Goal: Find specific page/section: Find specific page/section

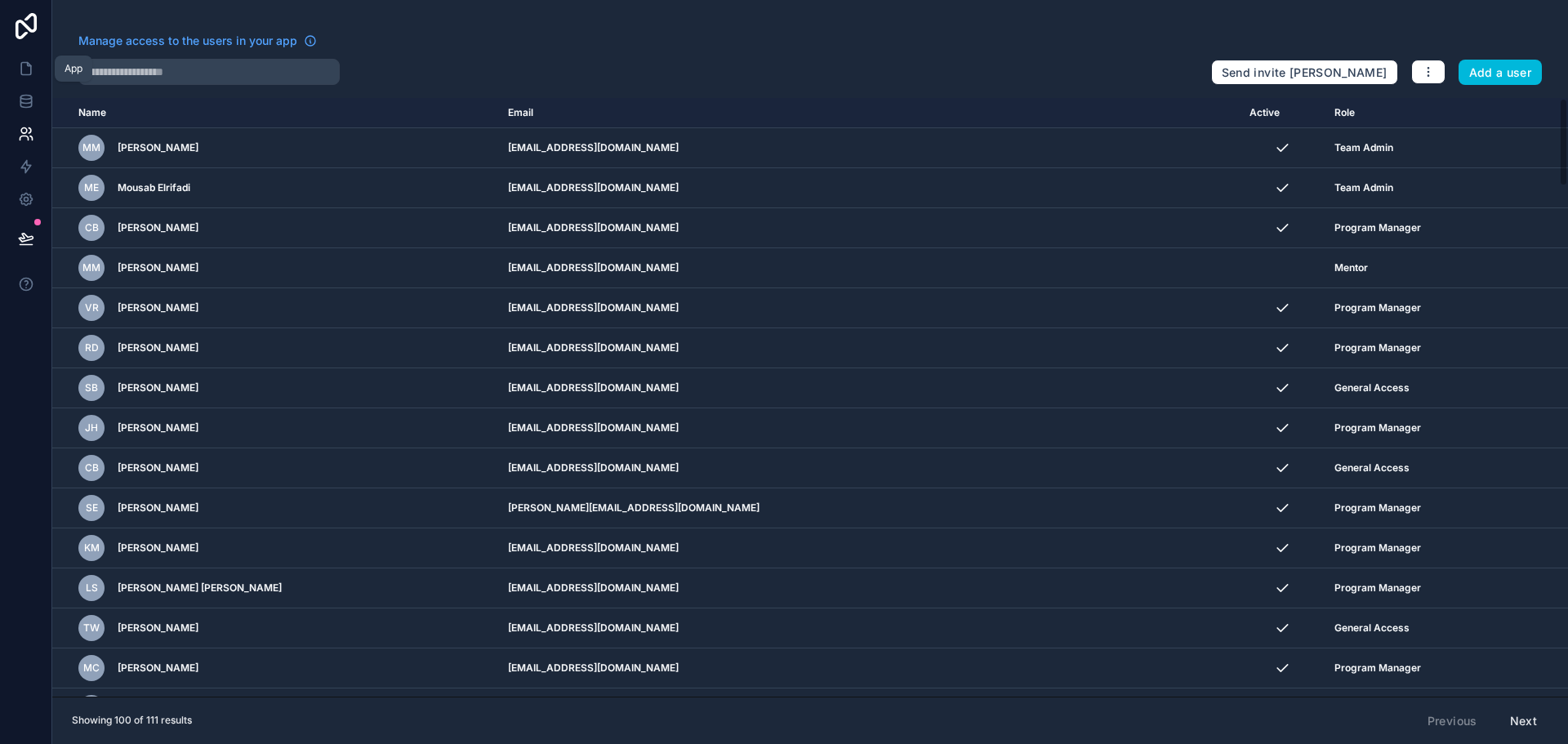
click at [28, 65] on icon at bounding box center [29, 65] width 3 height 3
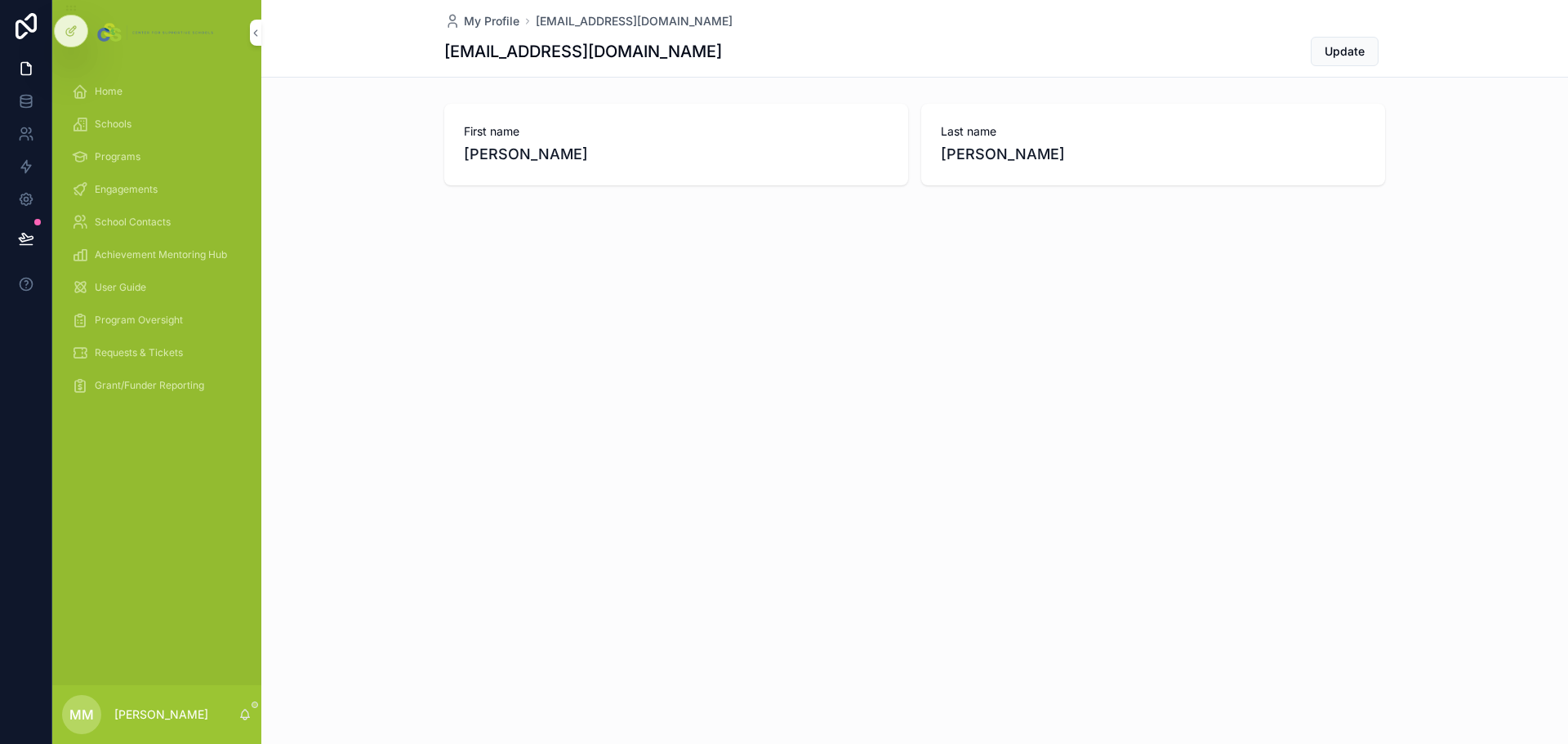
click at [137, 310] on div "Program Oversight" at bounding box center [157, 320] width 169 height 26
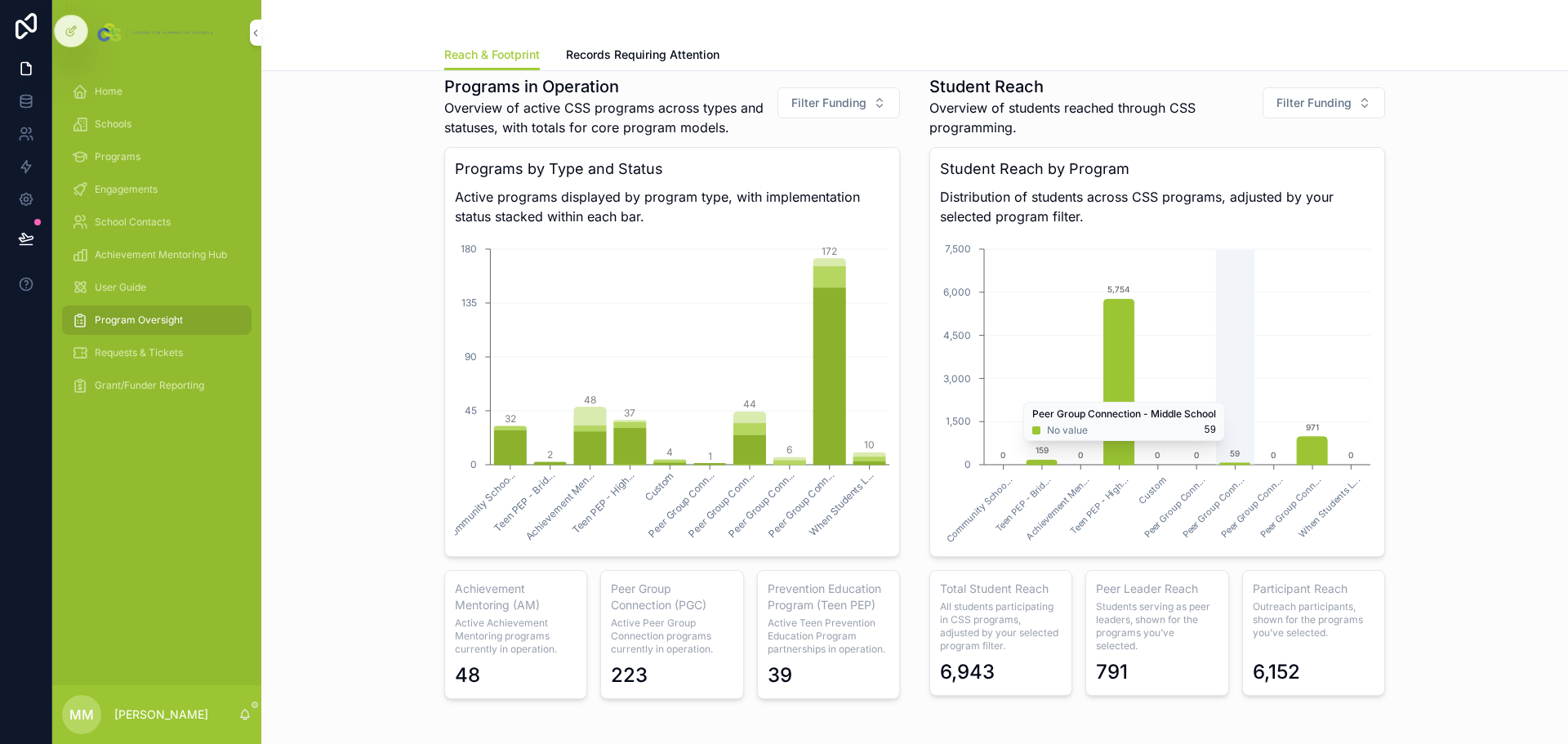
scroll to position [1027, 0]
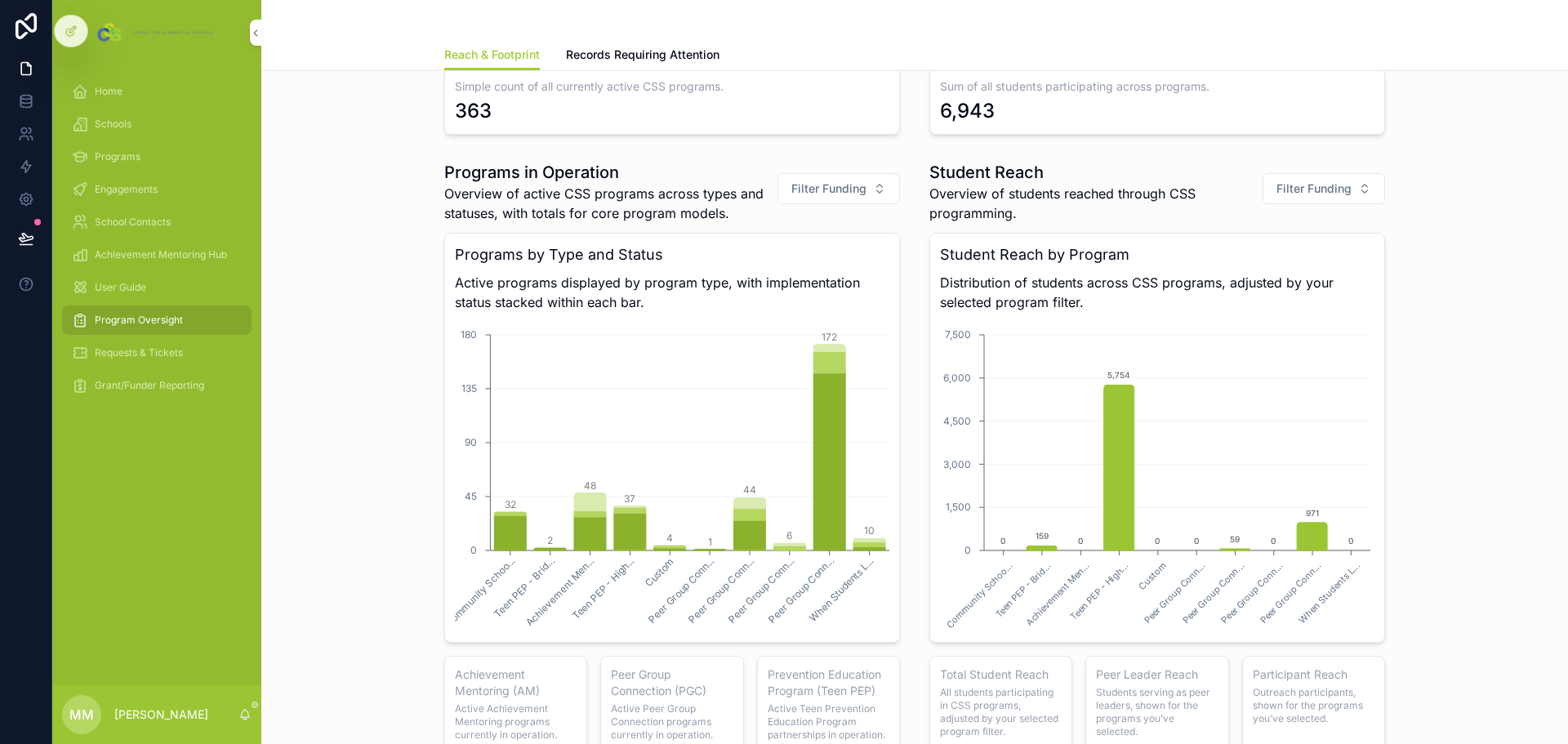
click at [1356, 182] on button "Filter Funding" at bounding box center [1324, 188] width 122 height 31
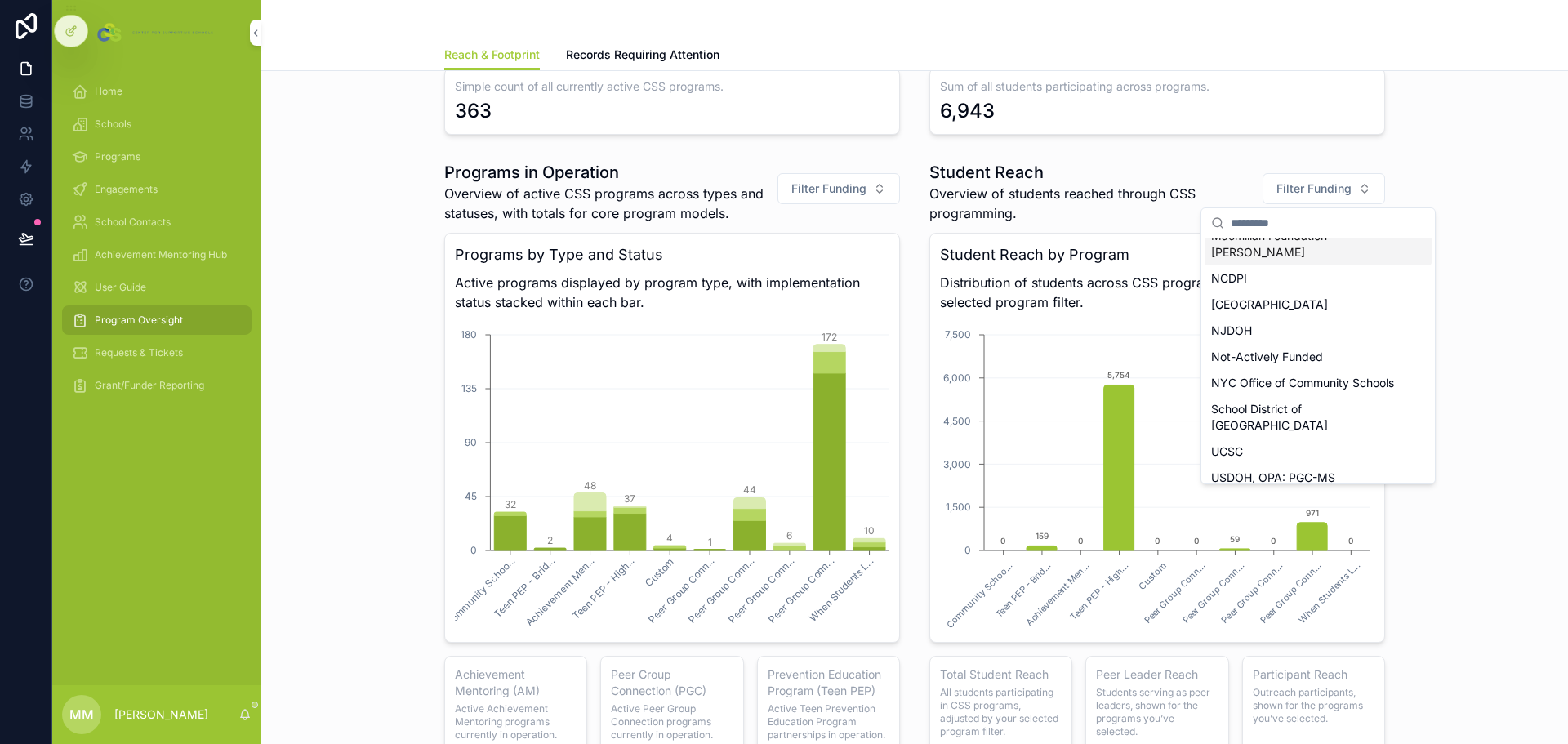
scroll to position [222, 0]
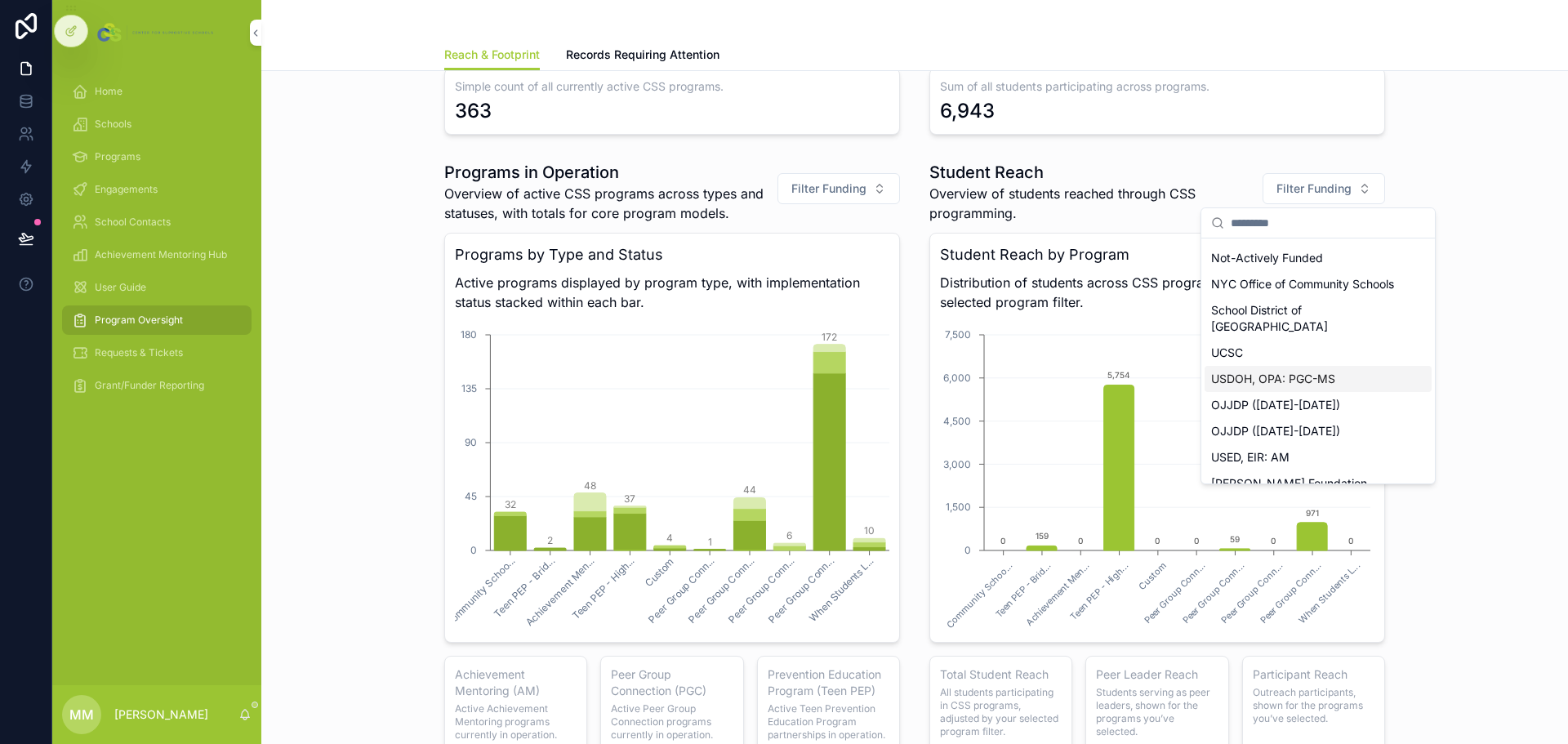
click at [1306, 369] on div "USDOH, OPA: PGC-MS" at bounding box center [1317, 378] width 227 height 26
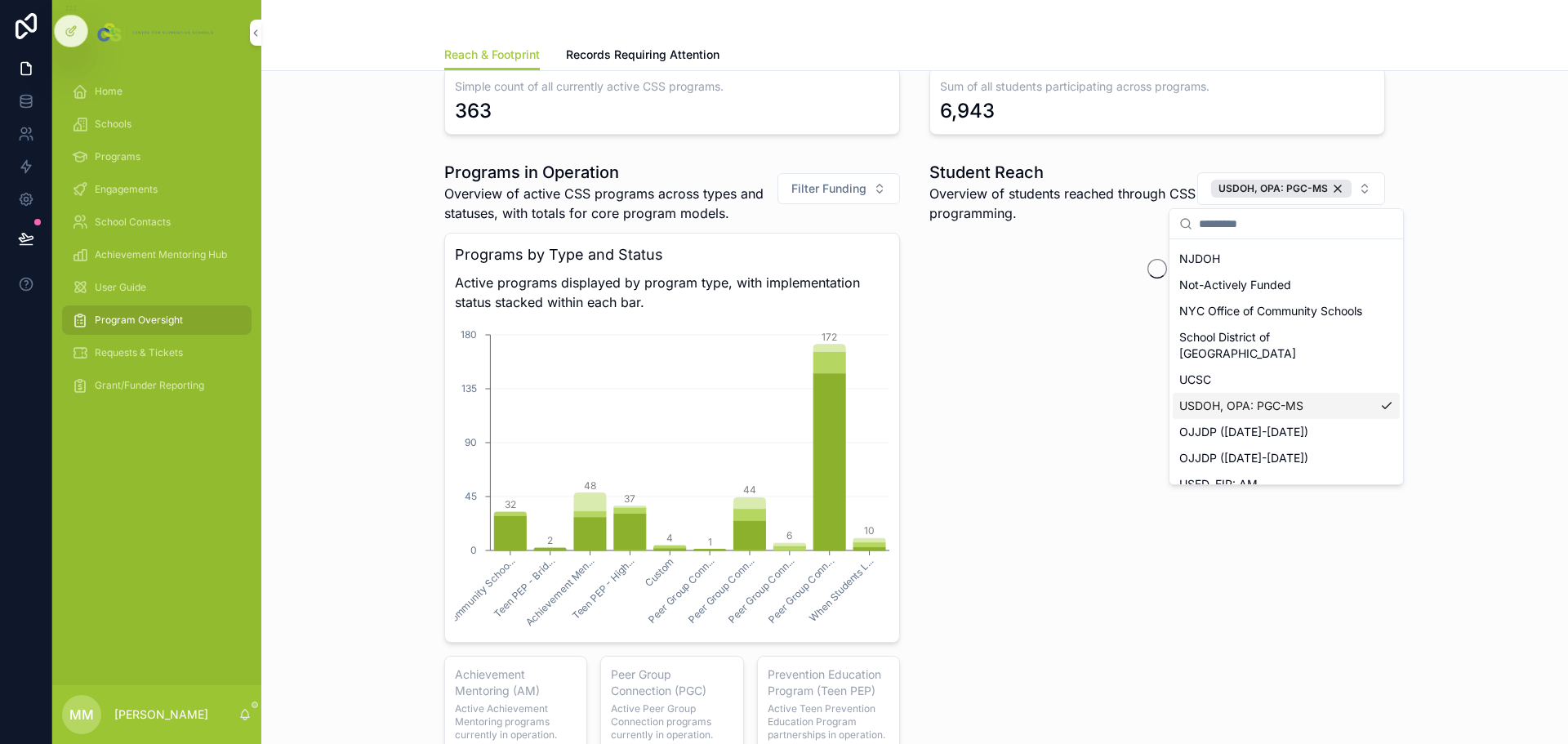
scroll to position [248, 0]
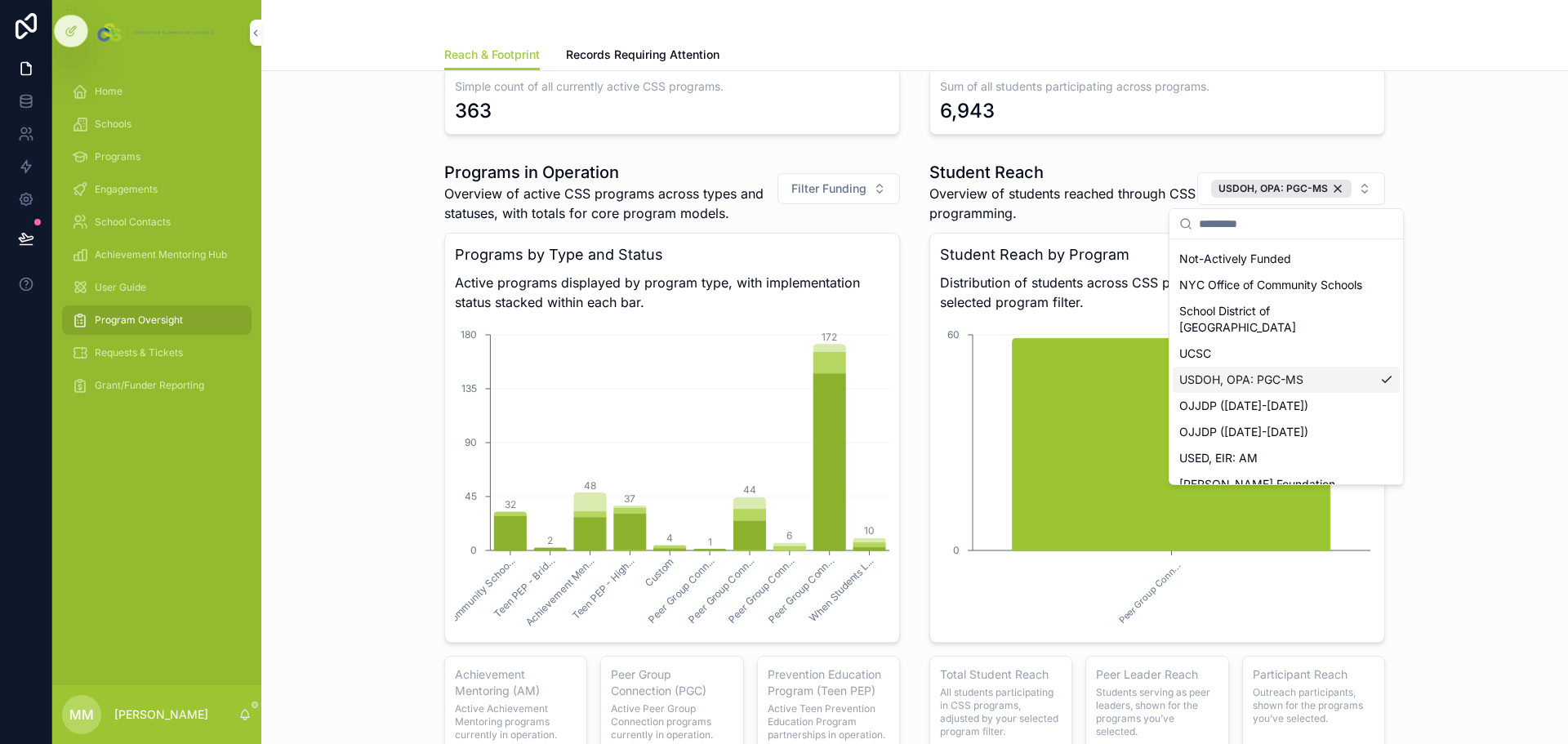
click at [1461, 316] on div "Programs in Operation Overview of active CSS programs across types and statuses…" at bounding box center [914, 472] width 1280 height 637
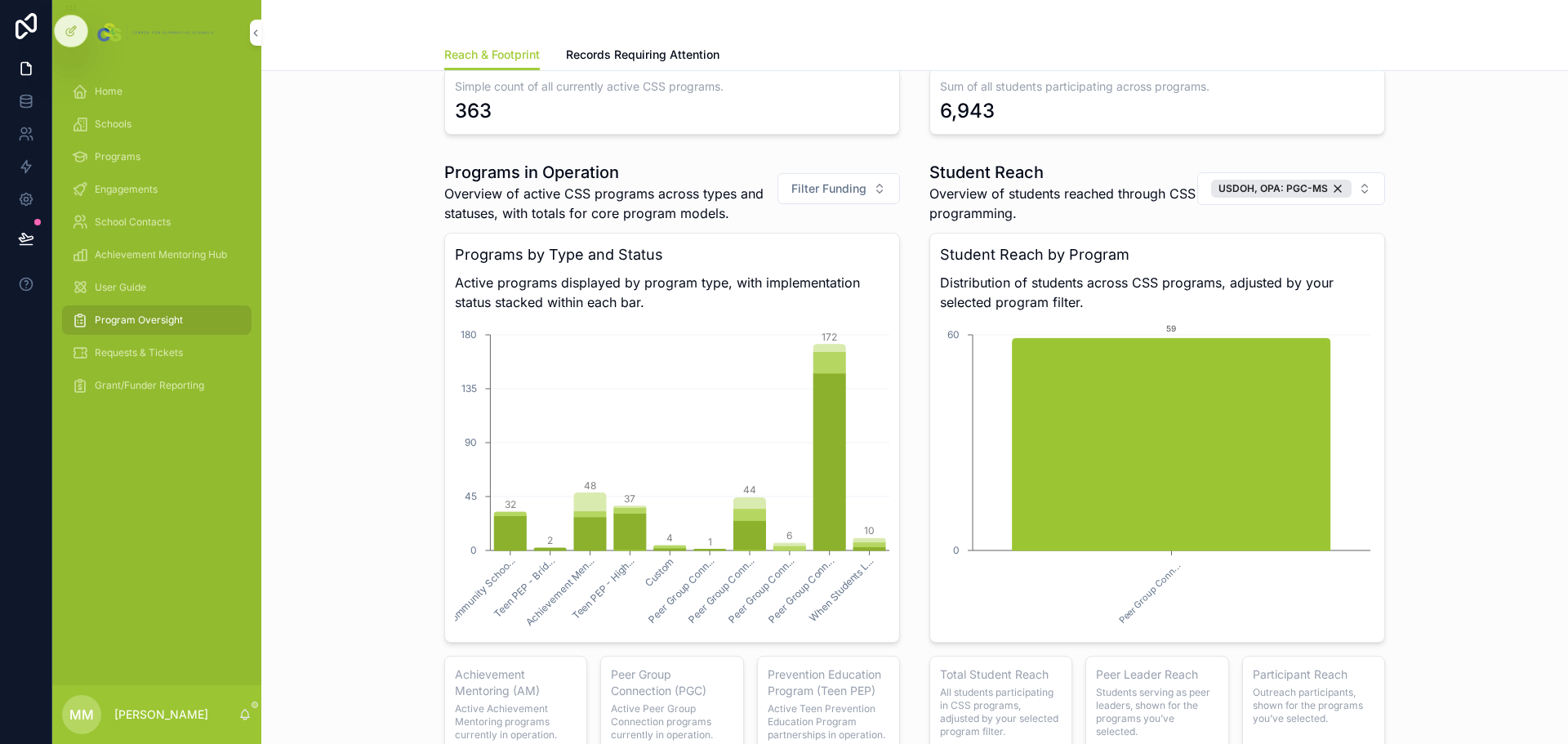
click at [1336, 185] on div "USDOH, OPA: PGC-MS" at bounding box center [1280, 188] width 140 height 18
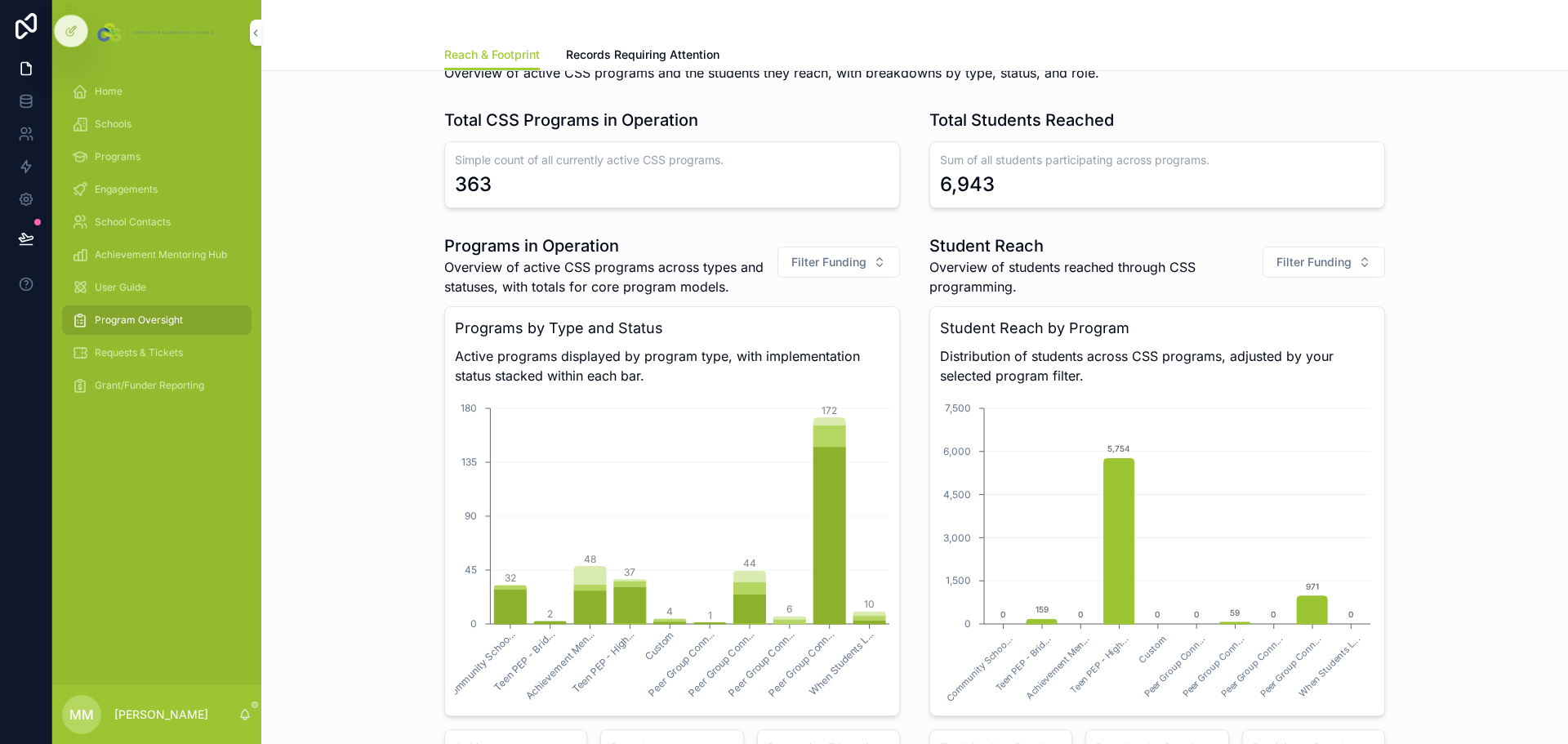
scroll to position [945, 0]
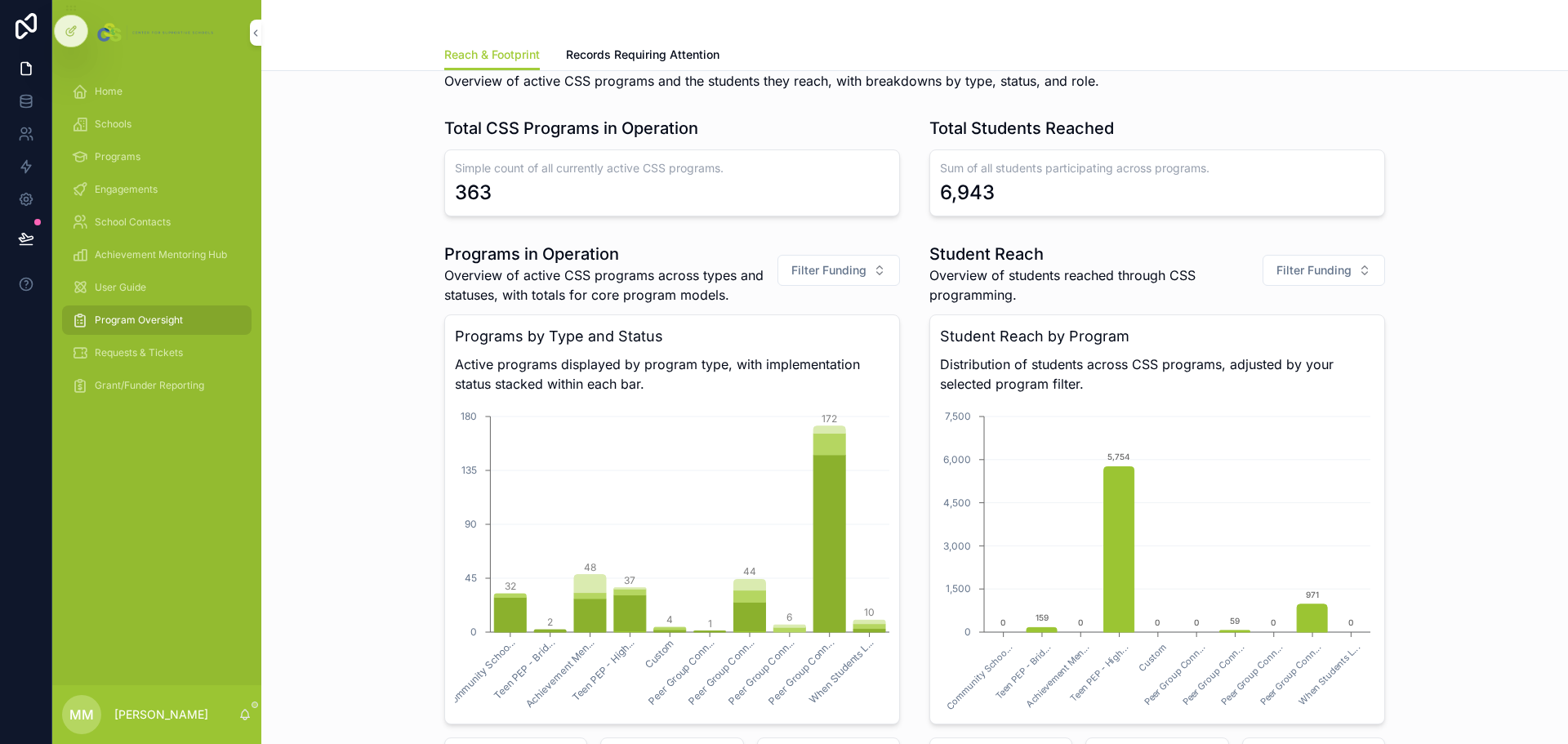
click at [1349, 268] on button "Filter Funding" at bounding box center [1324, 270] width 122 height 31
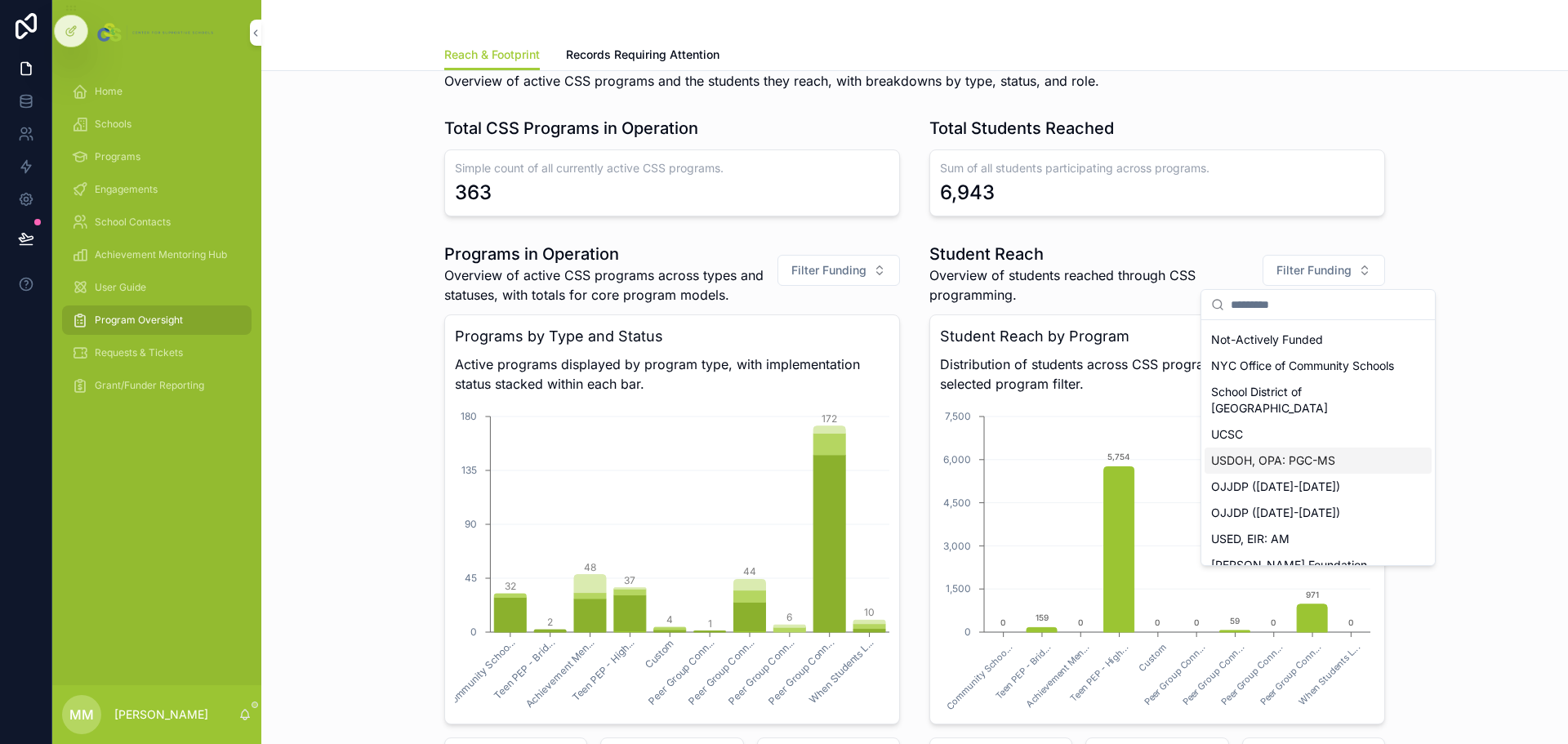
click at [1317, 448] on div "USDOH, OPA: PGC-MS" at bounding box center [1317, 460] width 227 height 26
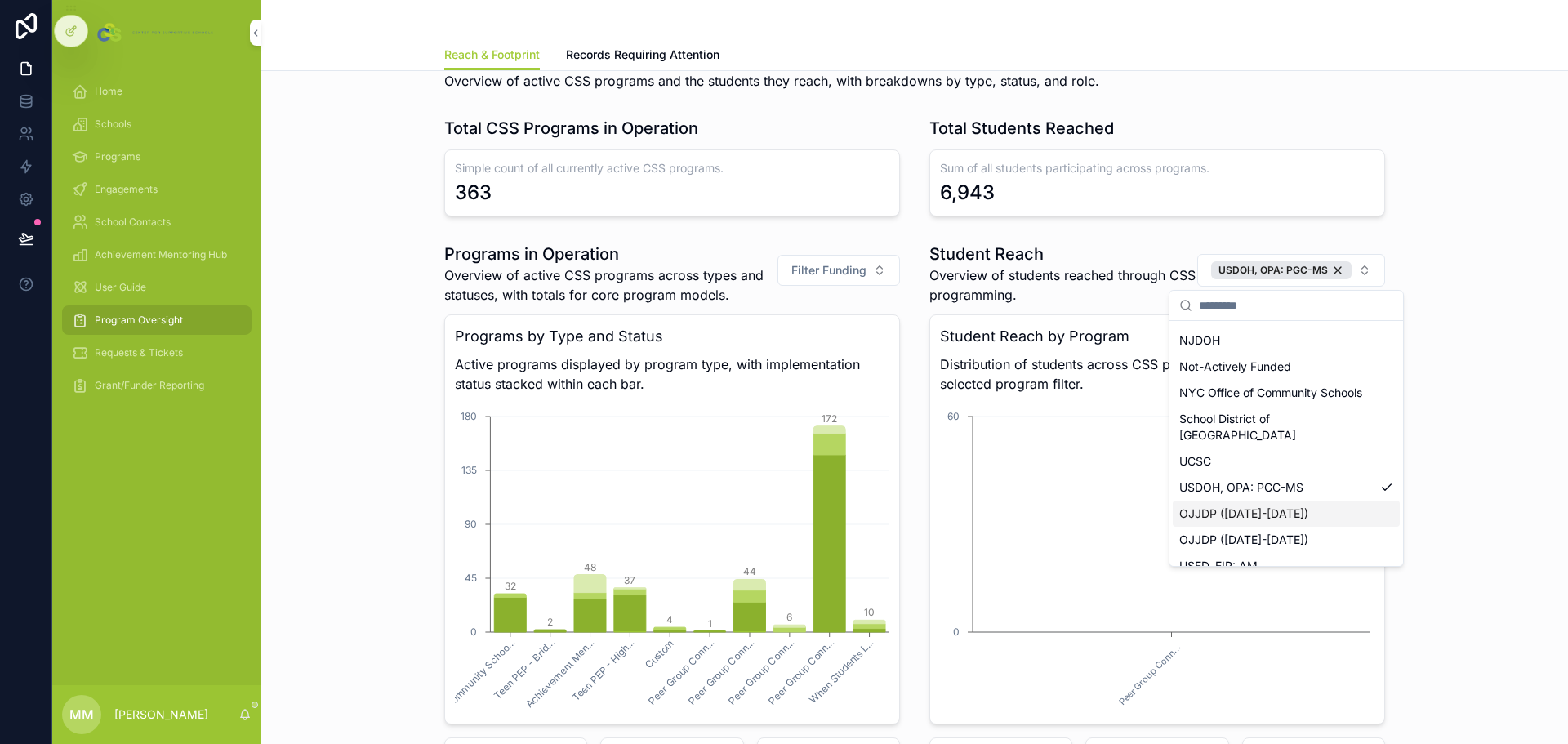
scroll to position [248, 0]
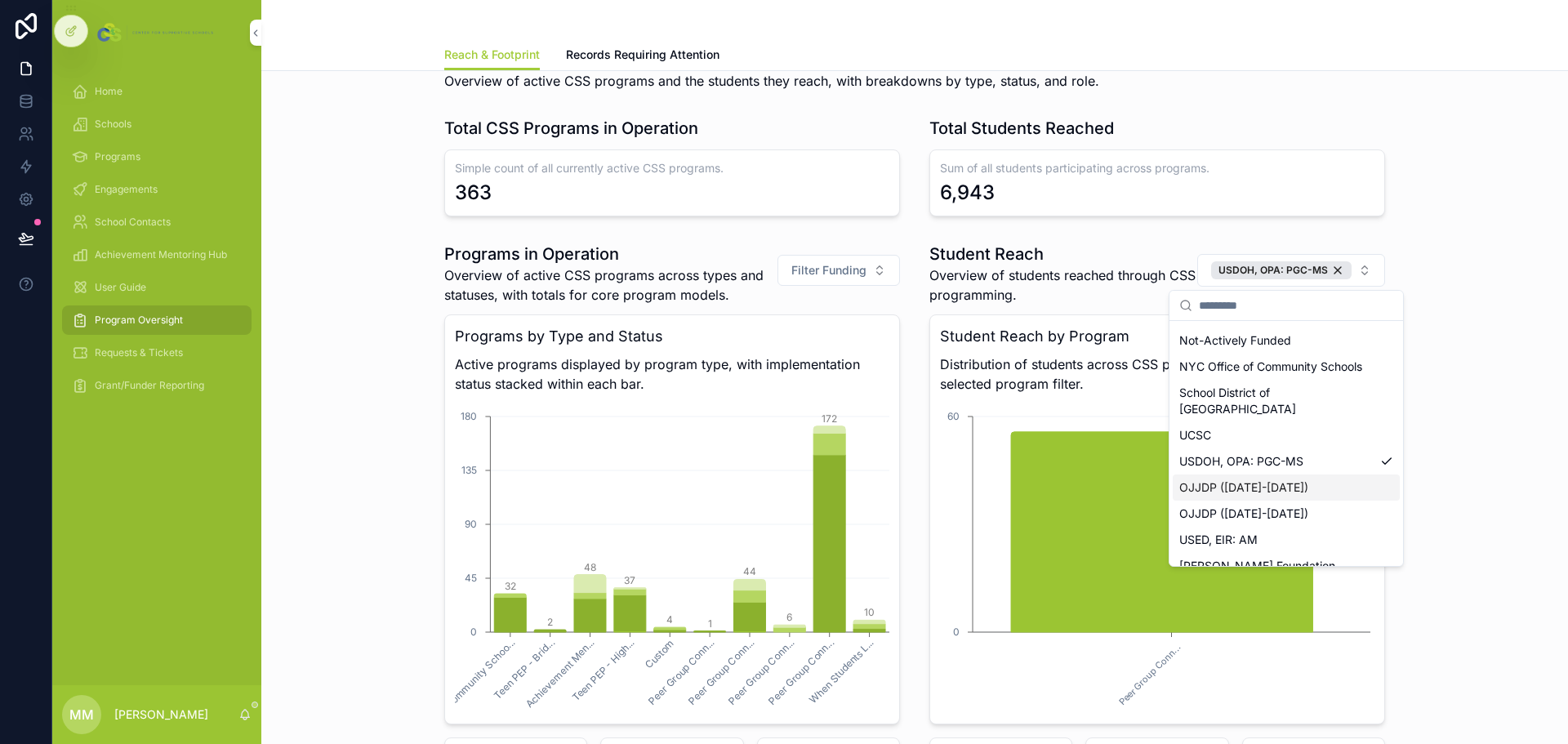
click at [1461, 526] on div "Programs in Operation Overview of active CSS programs across types and statuses…" at bounding box center [914, 554] width 1280 height 637
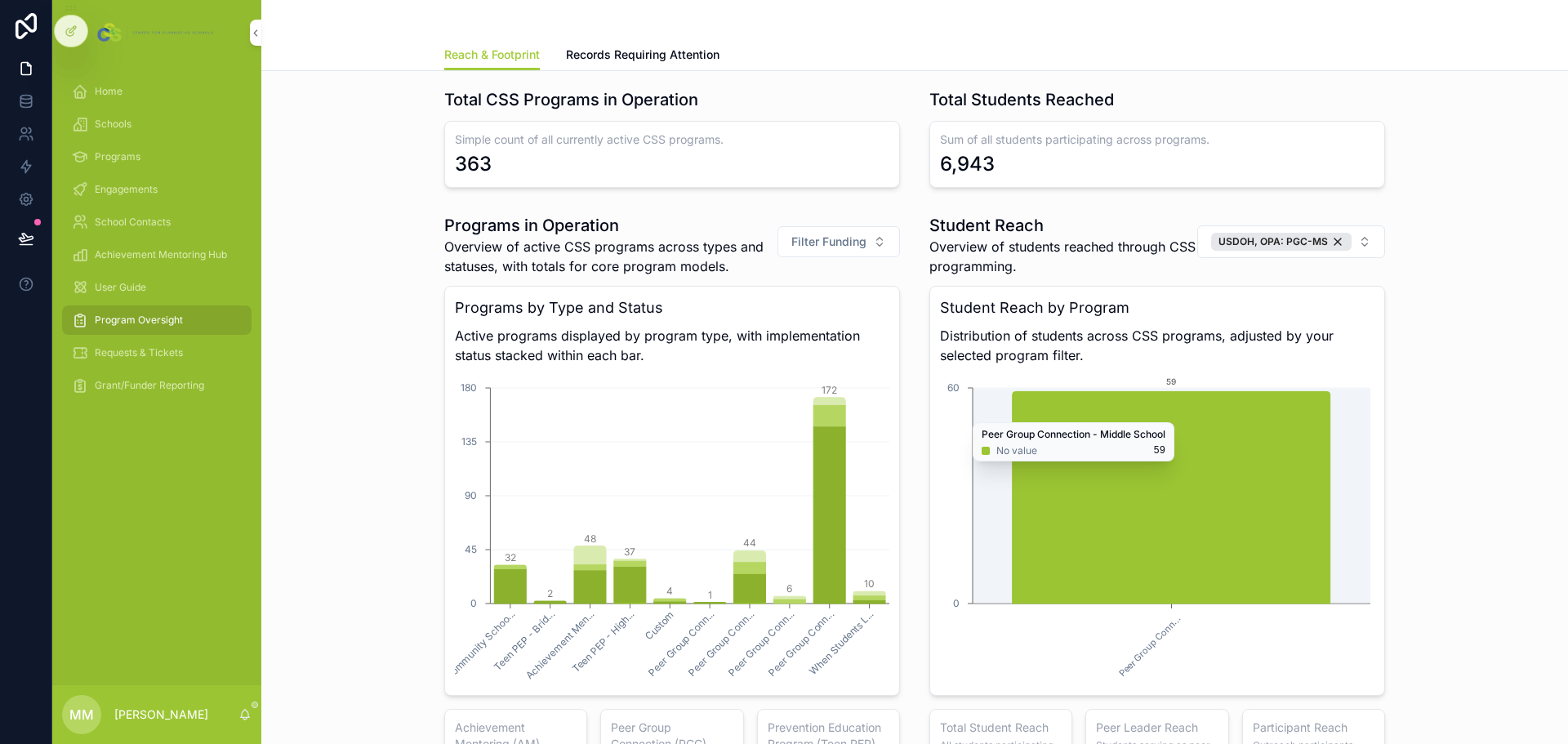
scroll to position [945, 0]
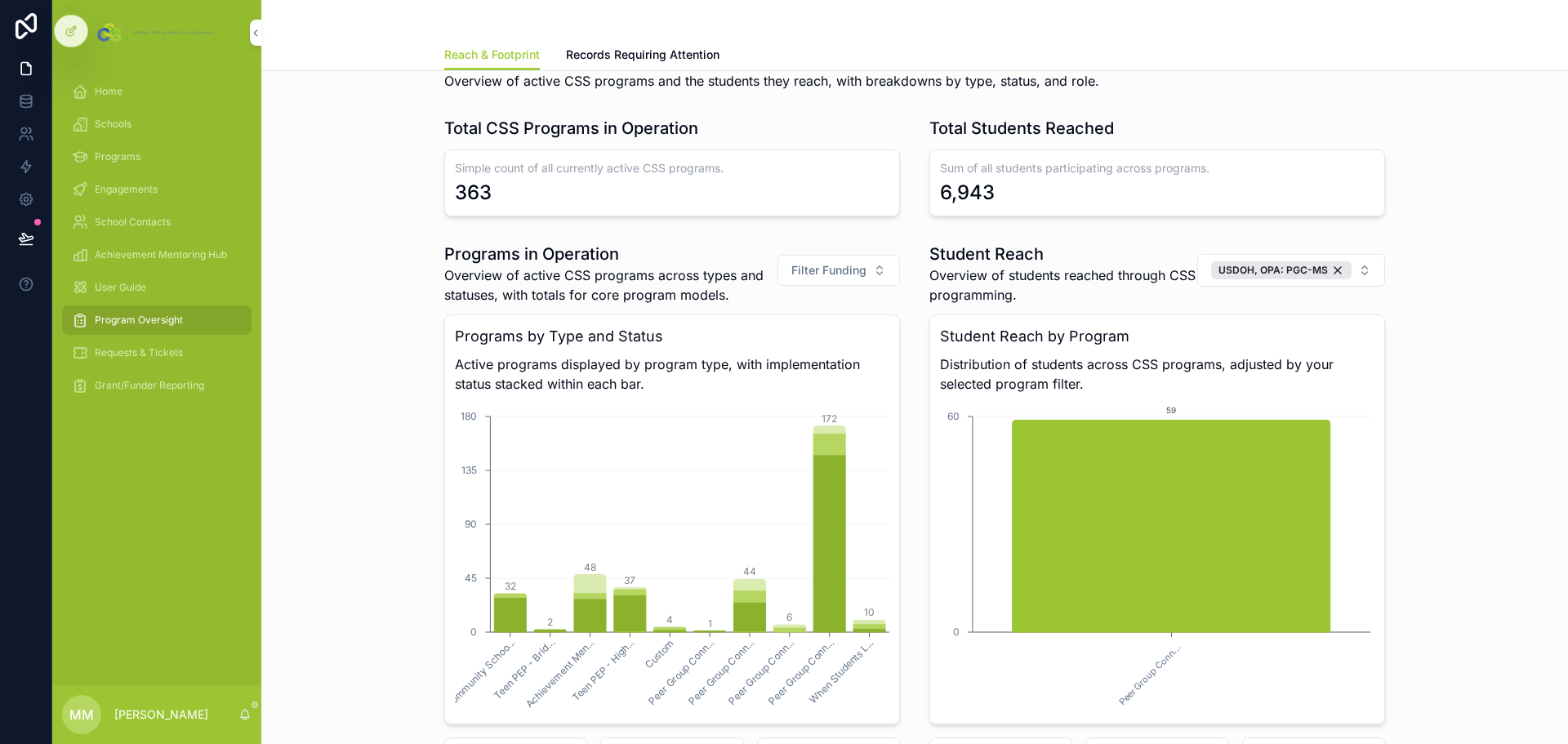
click at [1333, 269] on div "USDOH, OPA: PGC-MS" at bounding box center [1280, 269] width 140 height 18
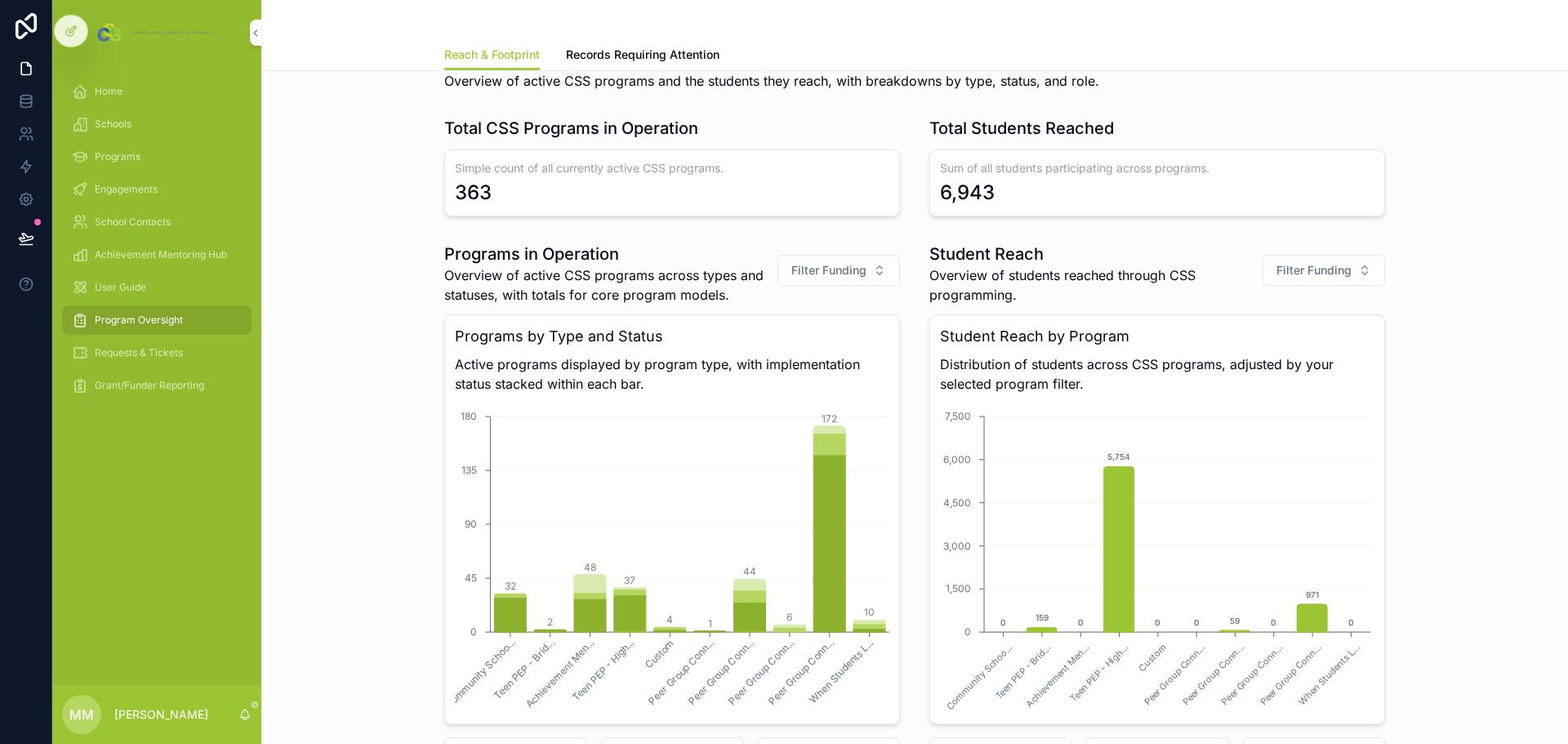
click at [878, 268] on button "Filter Funding" at bounding box center [838, 270] width 122 height 31
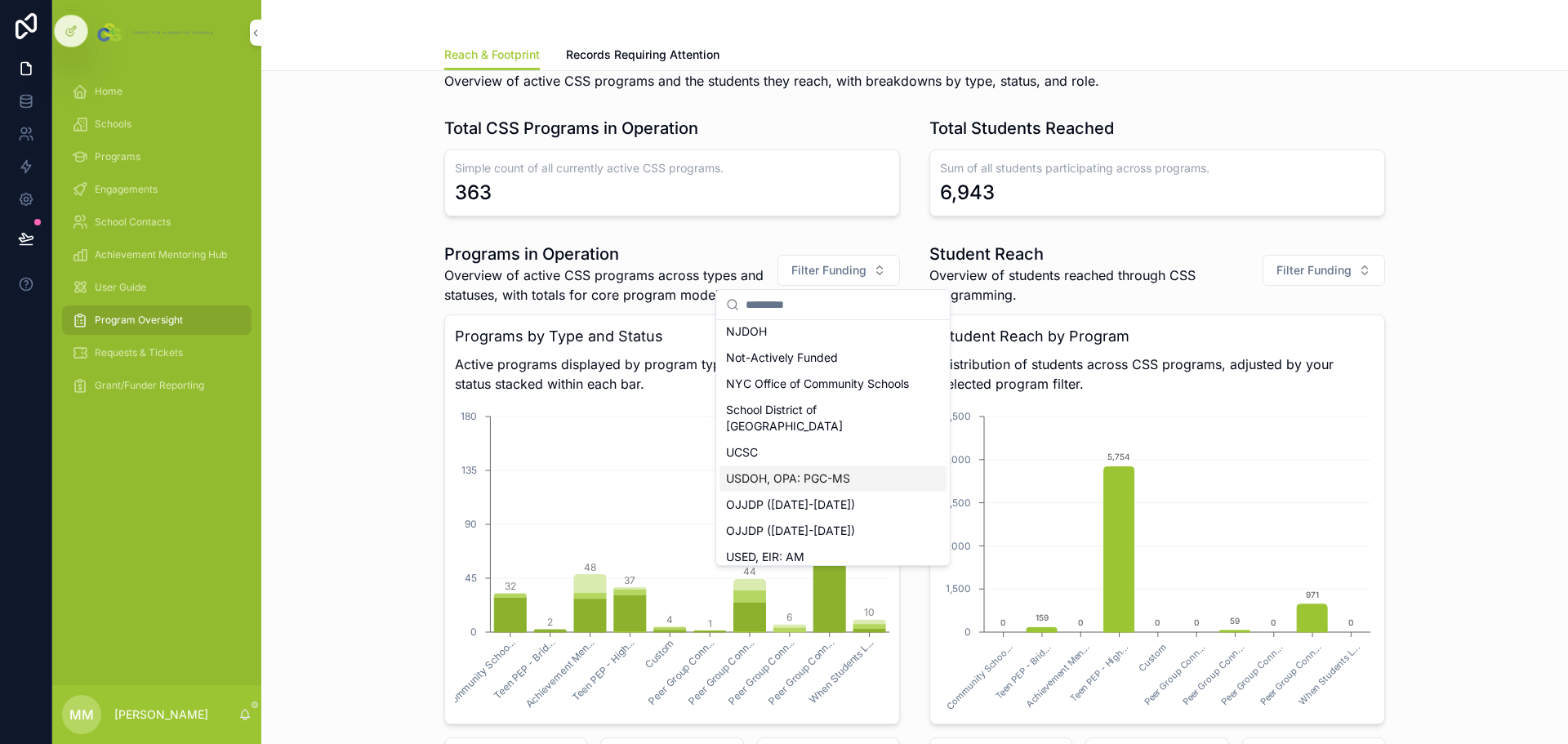
scroll to position [222, 0]
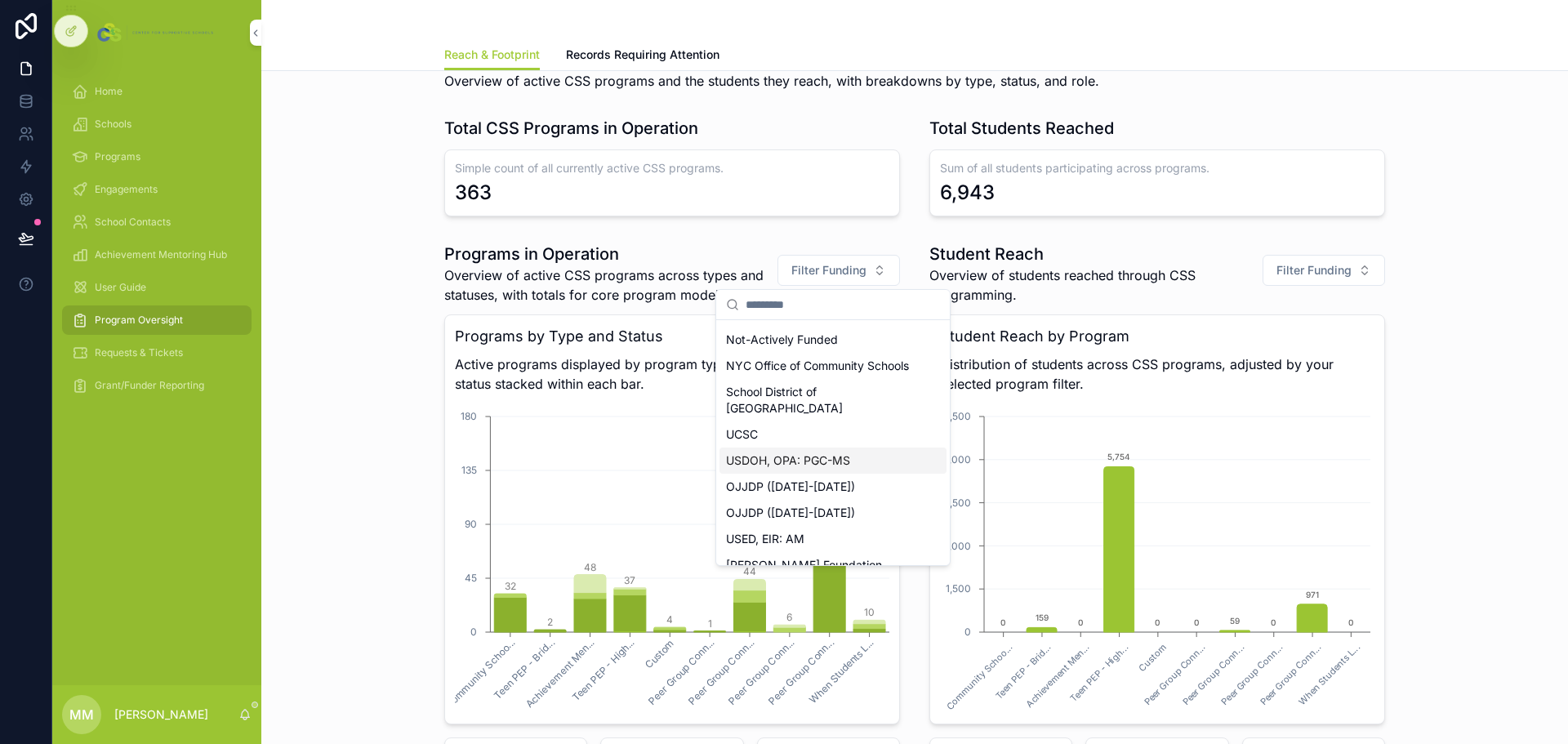
click at [826, 447] on div "USDOH, OPA: PGC-MS" at bounding box center [832, 460] width 227 height 26
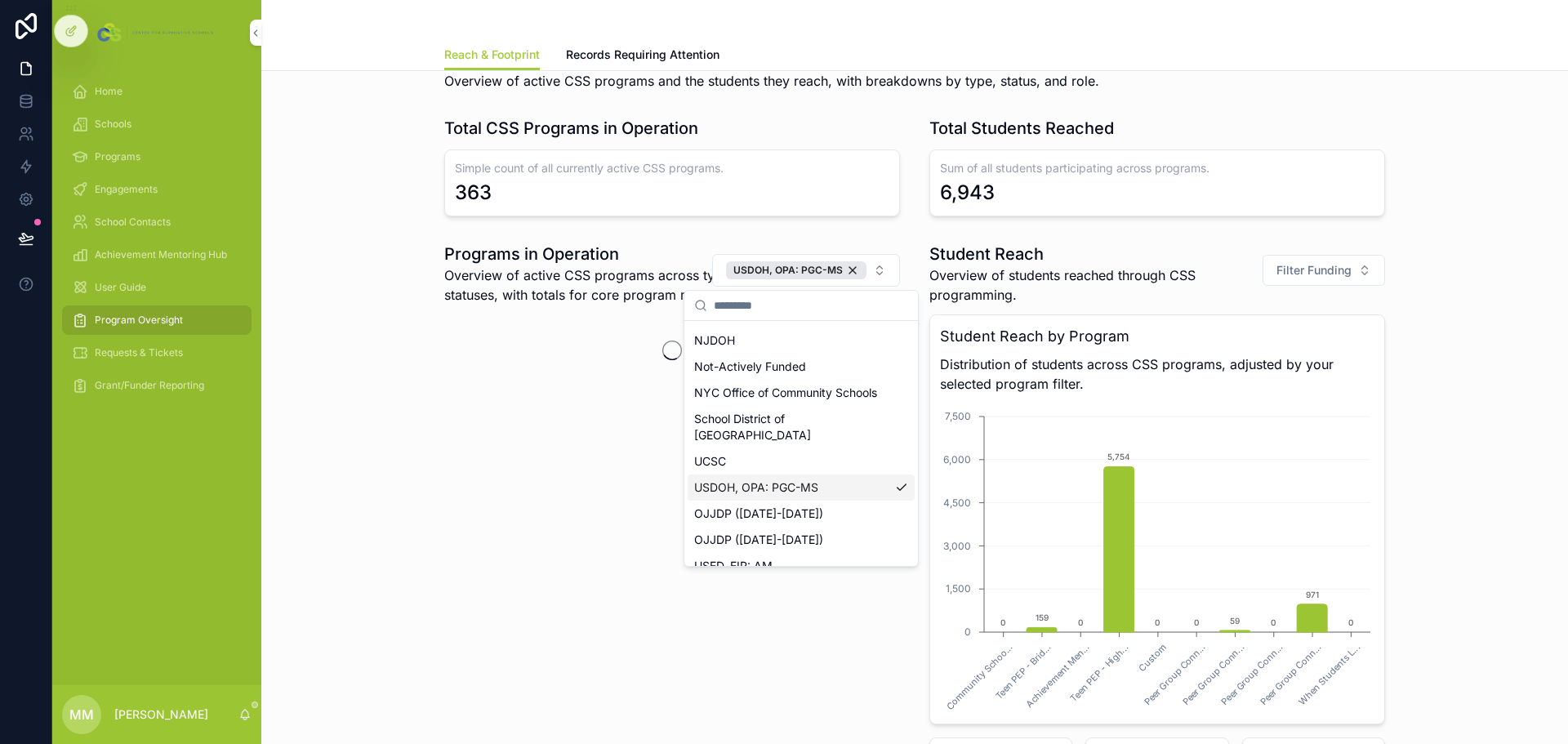
scroll to position [248, 0]
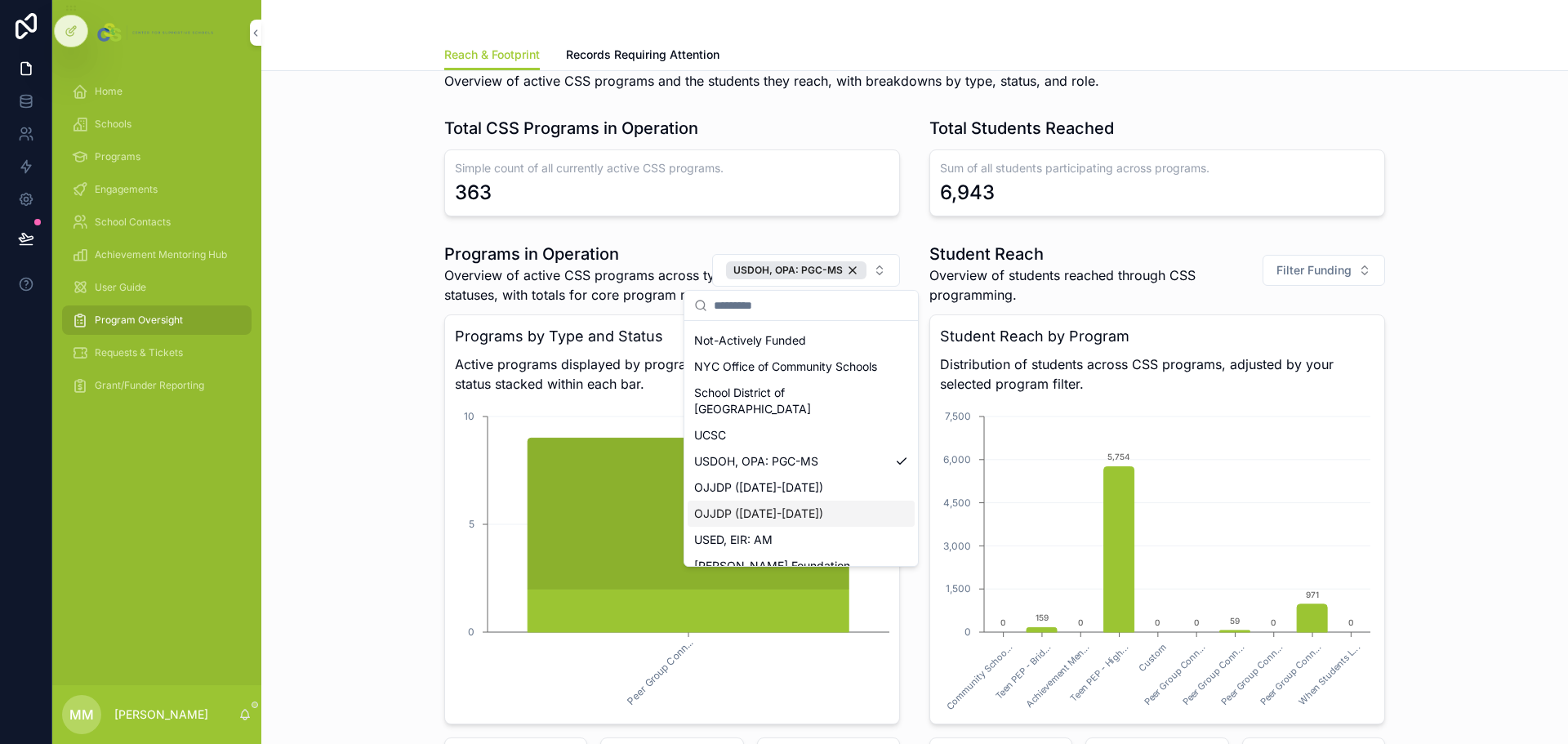
click at [376, 575] on div "Programs in Operation Overview of active CSS programs across types and statuses…" at bounding box center [914, 554] width 1280 height 637
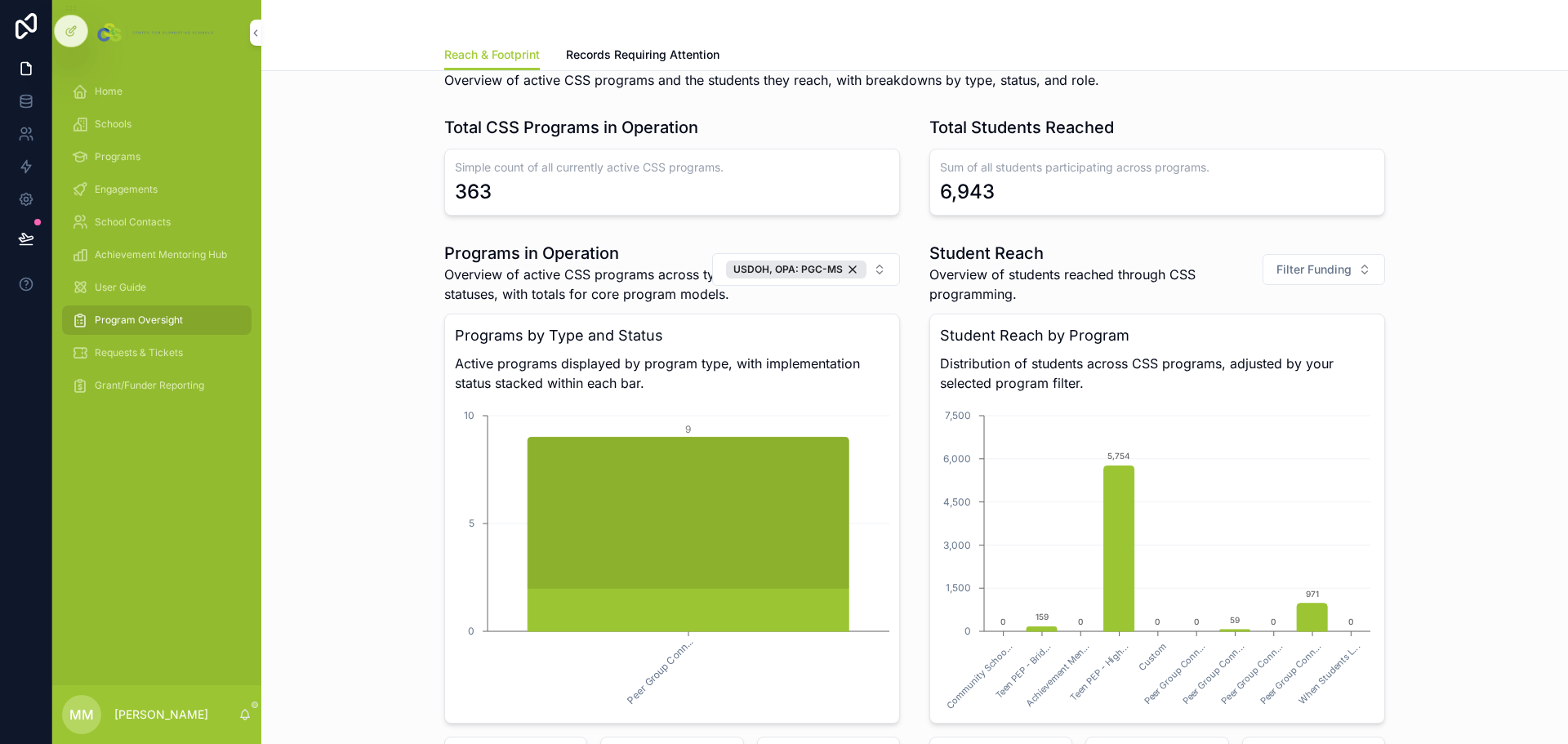
scroll to position [945, 0]
click at [848, 268] on div "USDOH, OPA: PGC-MS" at bounding box center [795, 269] width 140 height 18
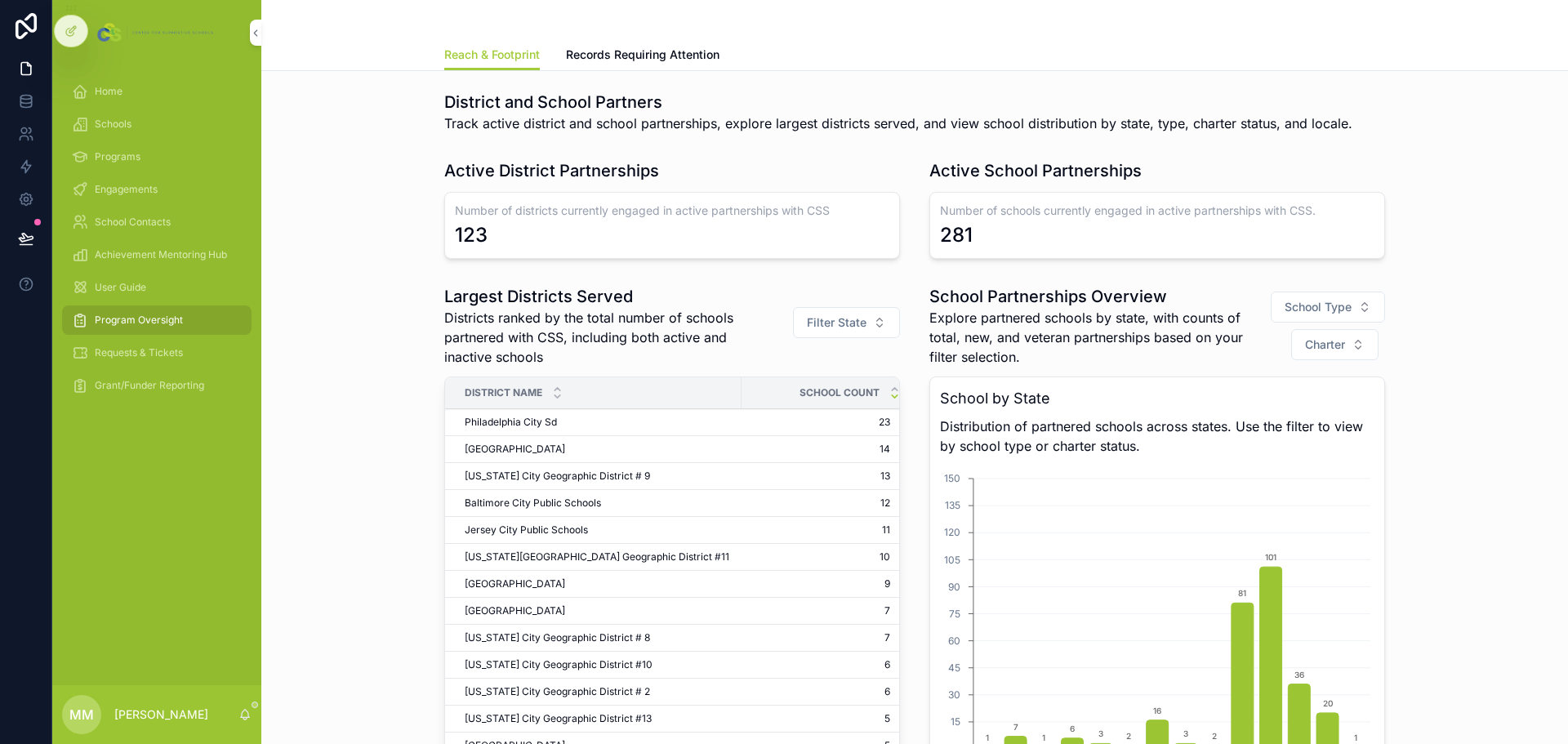
click at [630, 54] on span "Records Requiring Attention" at bounding box center [642, 54] width 154 height 16
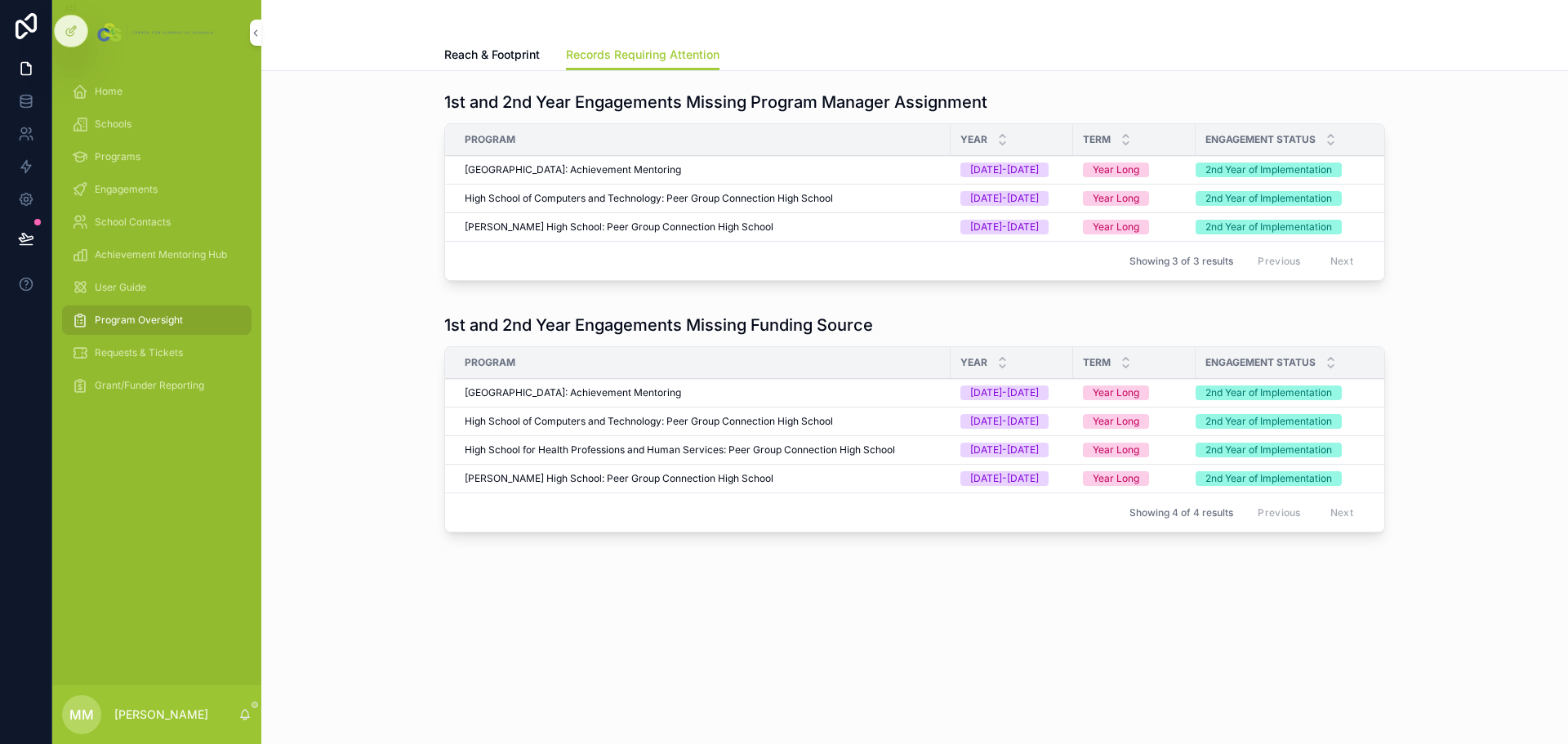
click at [749, 485] on span "[PERSON_NAME] High School: Peer Group Connection High School" at bounding box center [619, 479] width 309 height 13
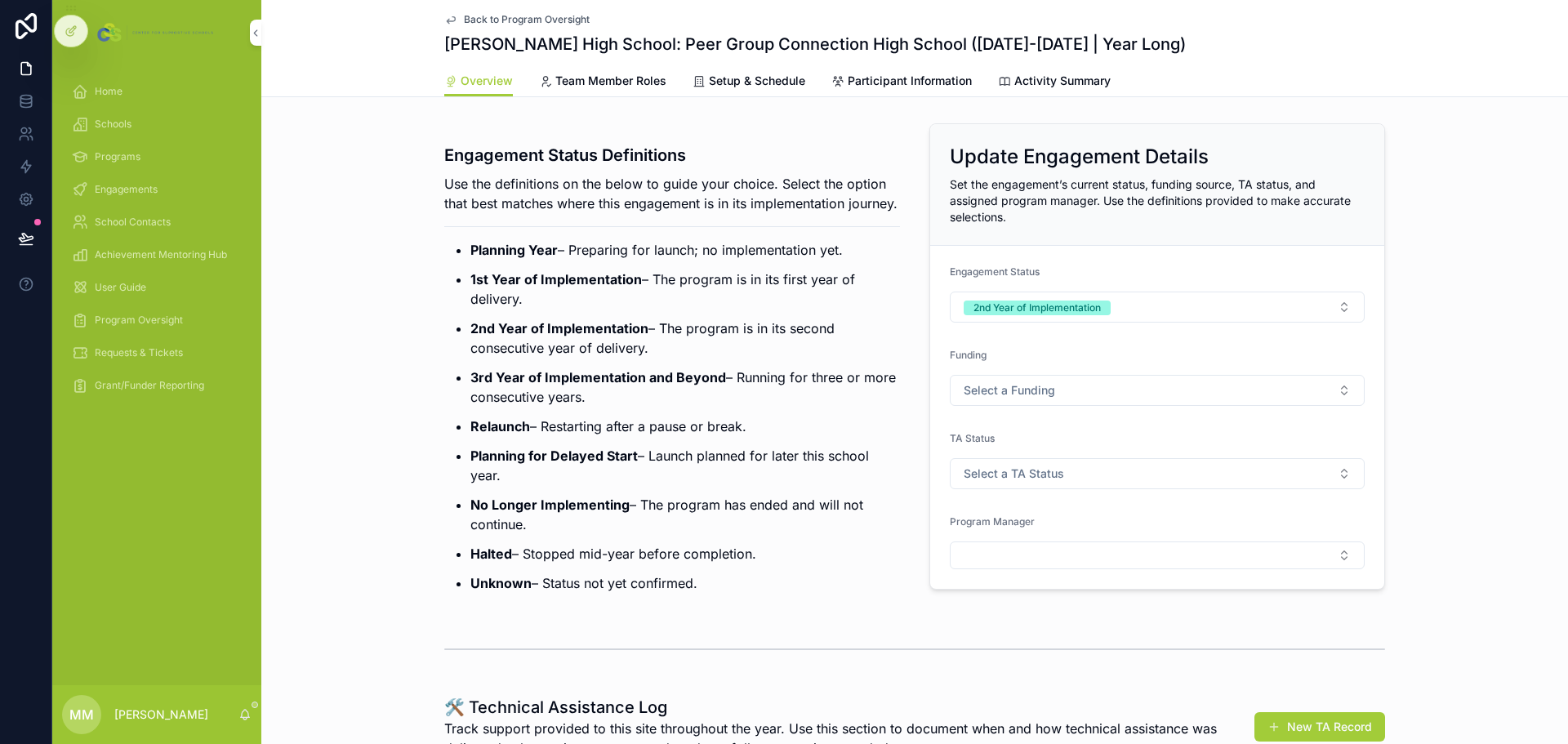
click at [530, 23] on span "Back to Program Oversight" at bounding box center [527, 20] width 126 height 13
